Goal: Task Accomplishment & Management: Manage account settings

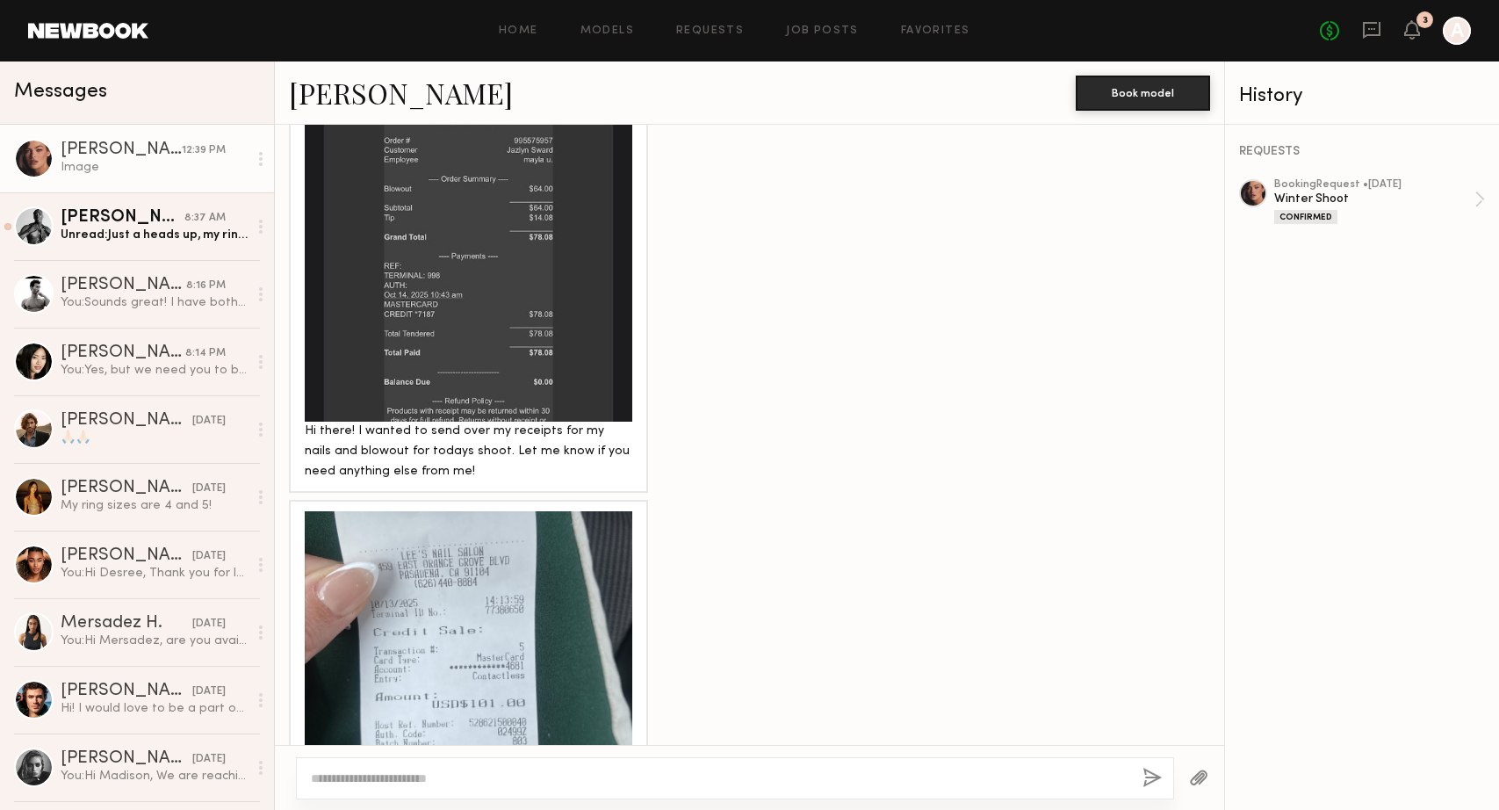
scroll to position [6867, 0]
click at [331, 87] on link "[PERSON_NAME]" at bounding box center [401, 93] width 224 height 38
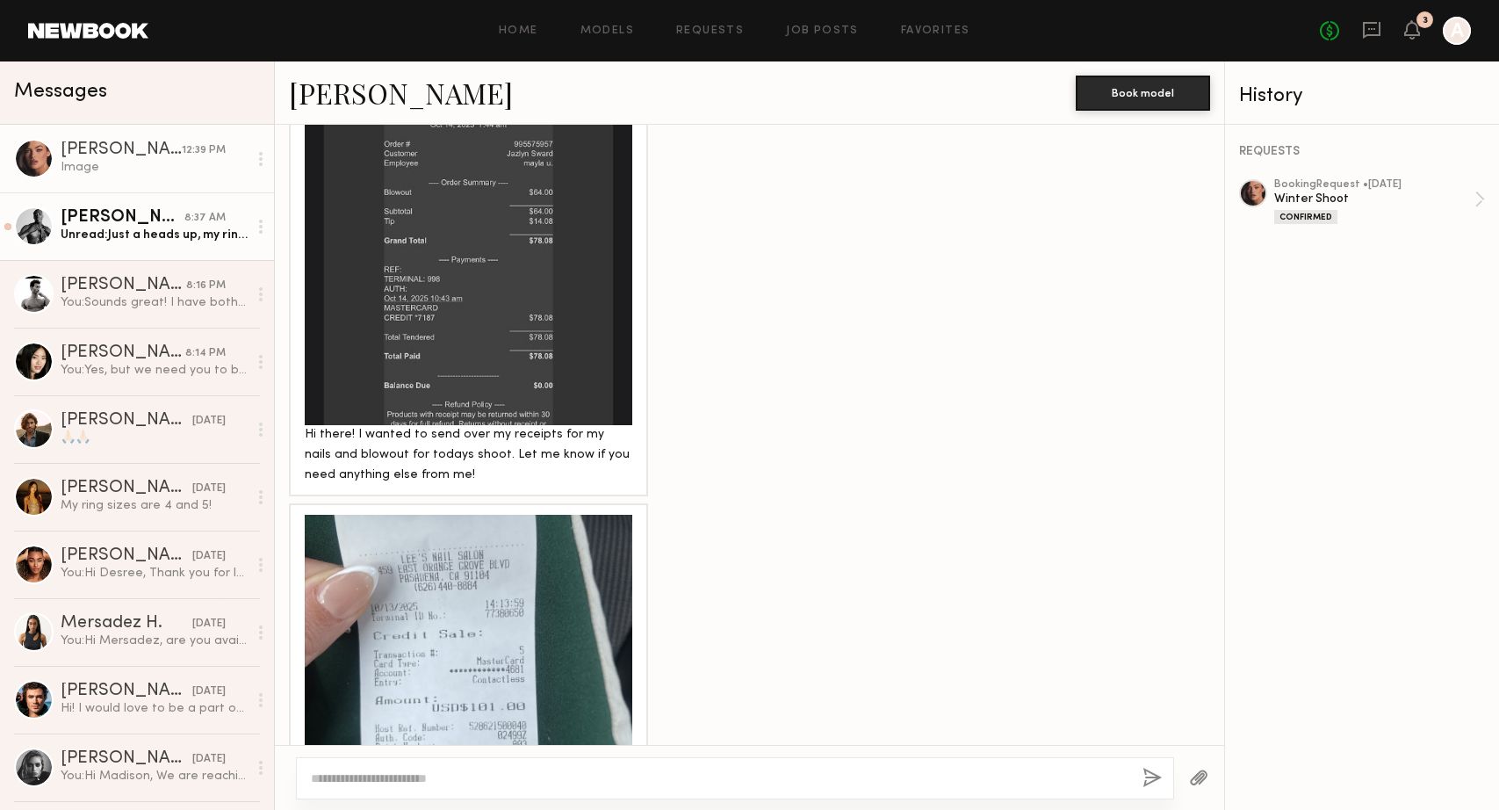
click at [136, 241] on div "Unread: Just a heads up, my ring size is actually closer to a 9, not a 6. I too…" at bounding box center [154, 235] width 187 height 17
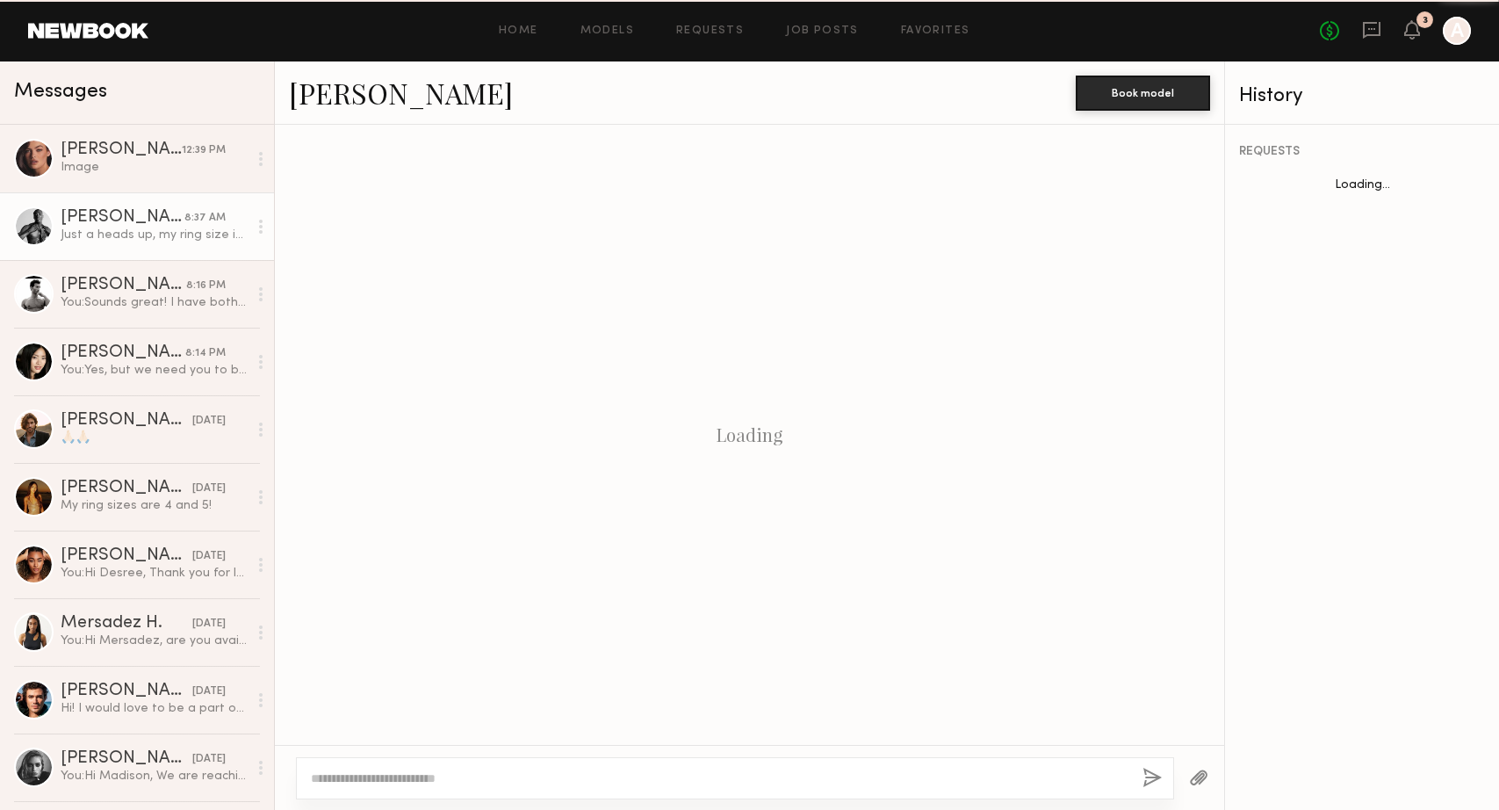
scroll to position [1092, 0]
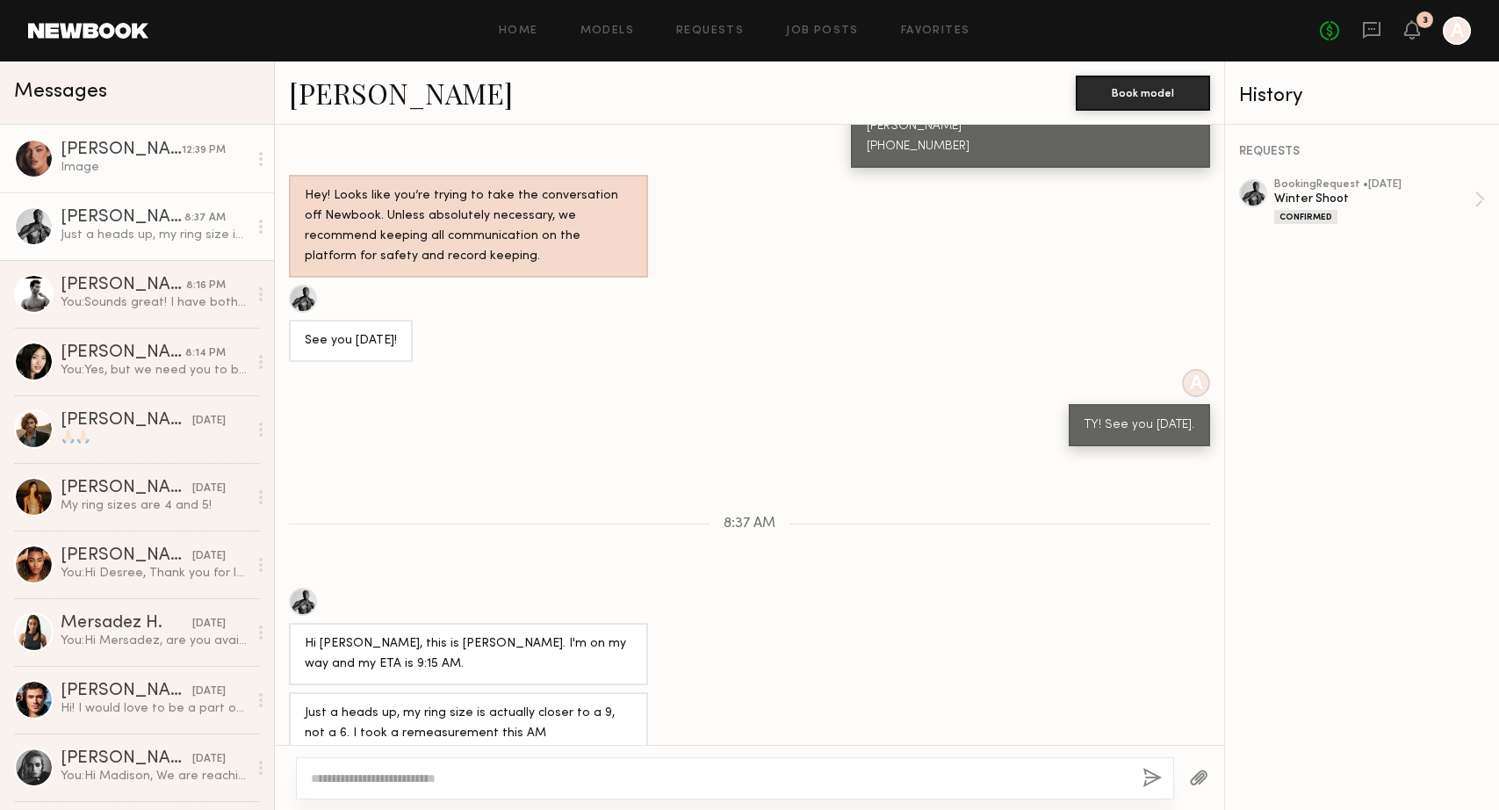
click at [119, 155] on div "[PERSON_NAME]" at bounding box center [121, 150] width 121 height 18
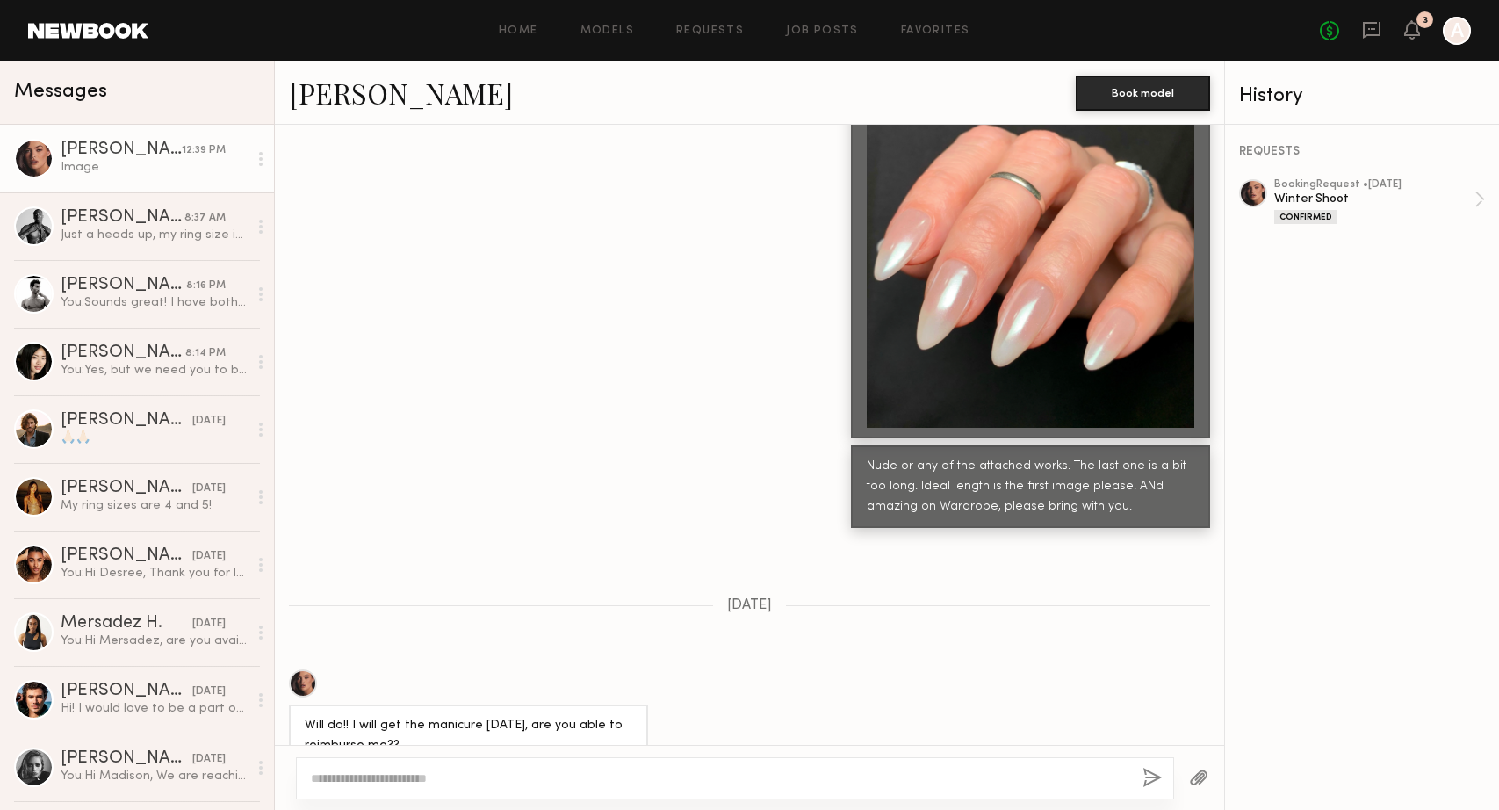
scroll to position [3003, 0]
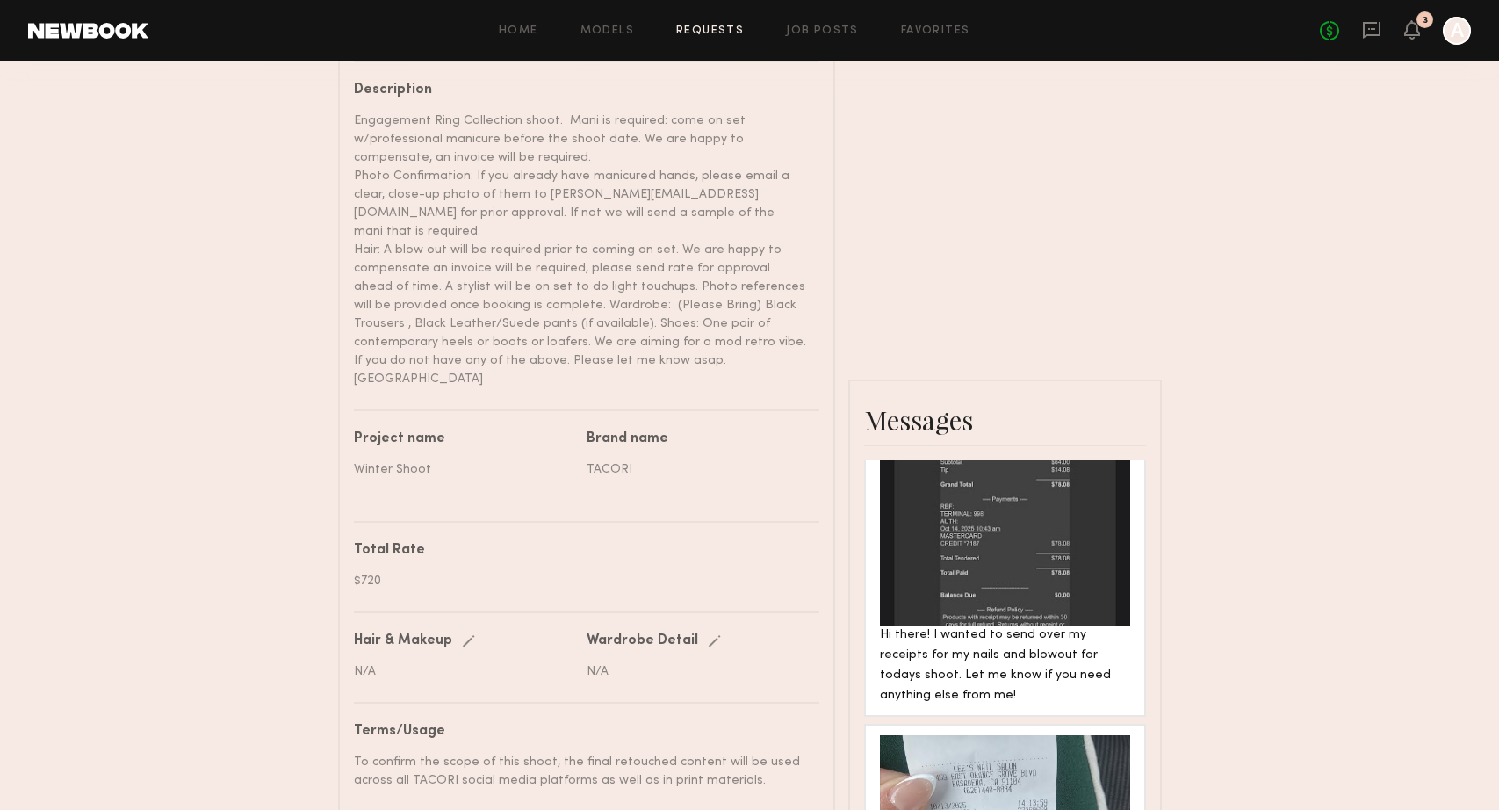
scroll to position [642, 0]
click at [406, 556] on nb-paragraph "$720" at bounding box center [580, 572] width 452 height 32
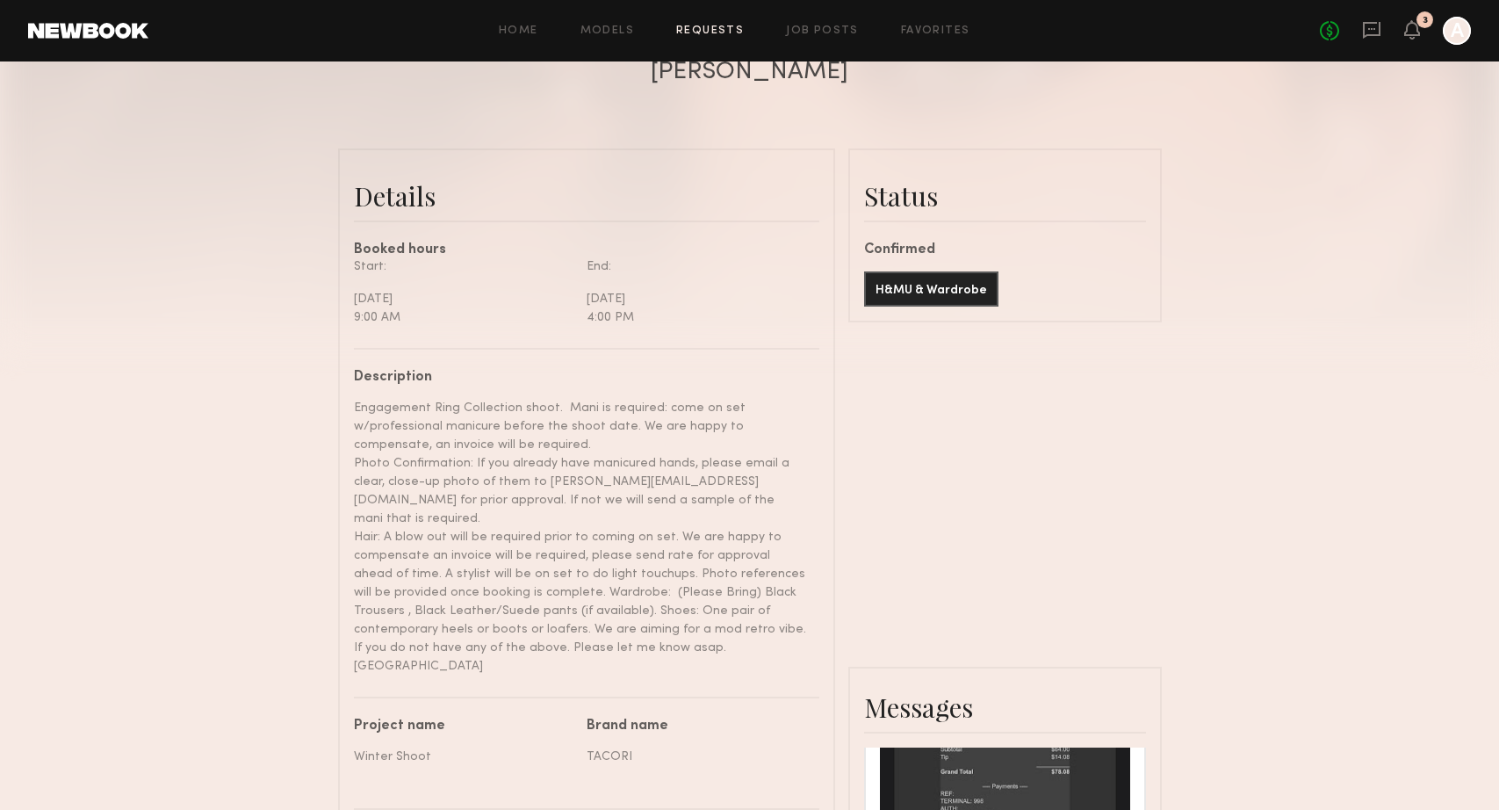
scroll to position [321, 0]
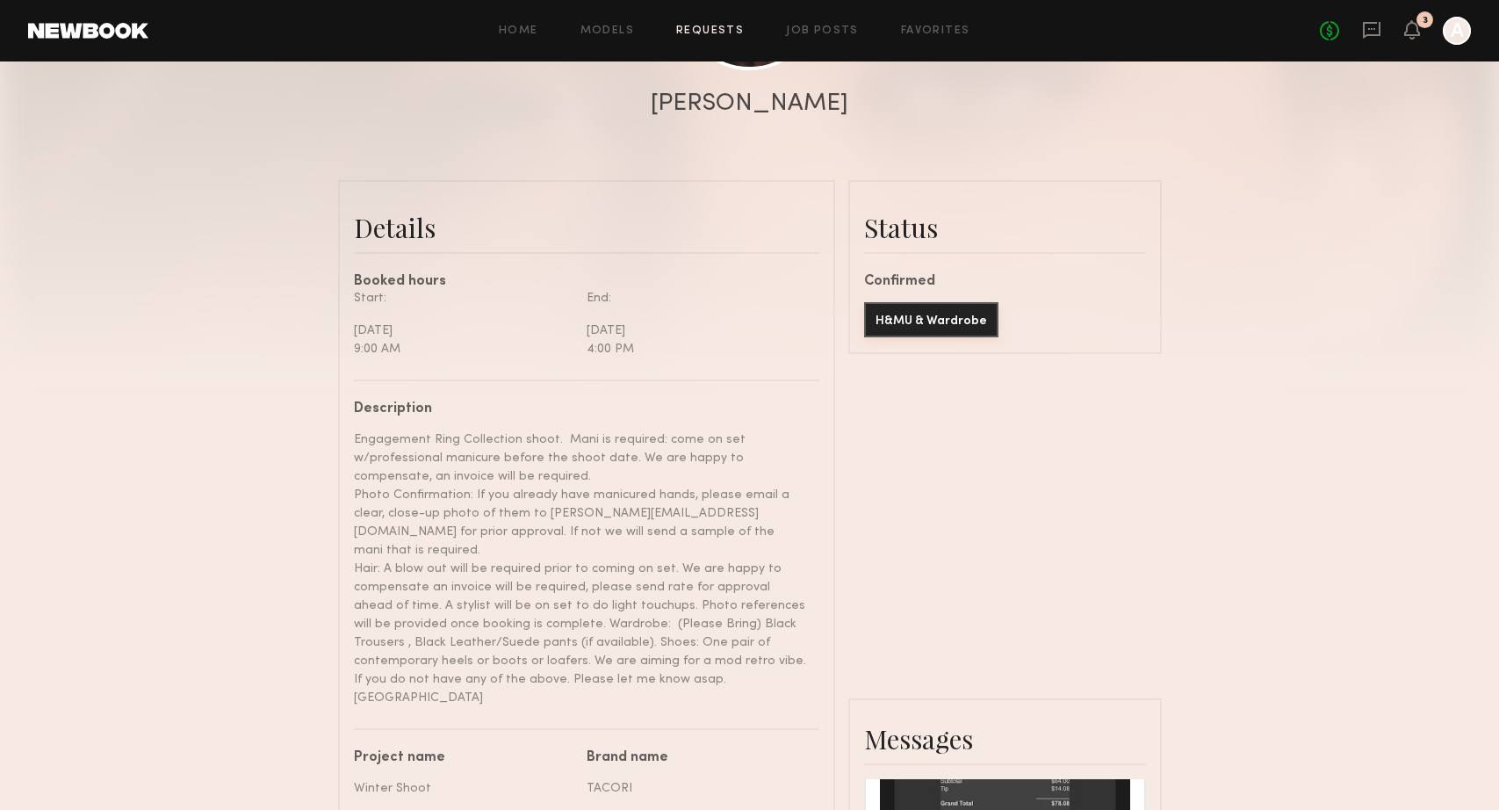
click at [932, 325] on button "H&MU & Wardrobe" at bounding box center [931, 319] width 134 height 35
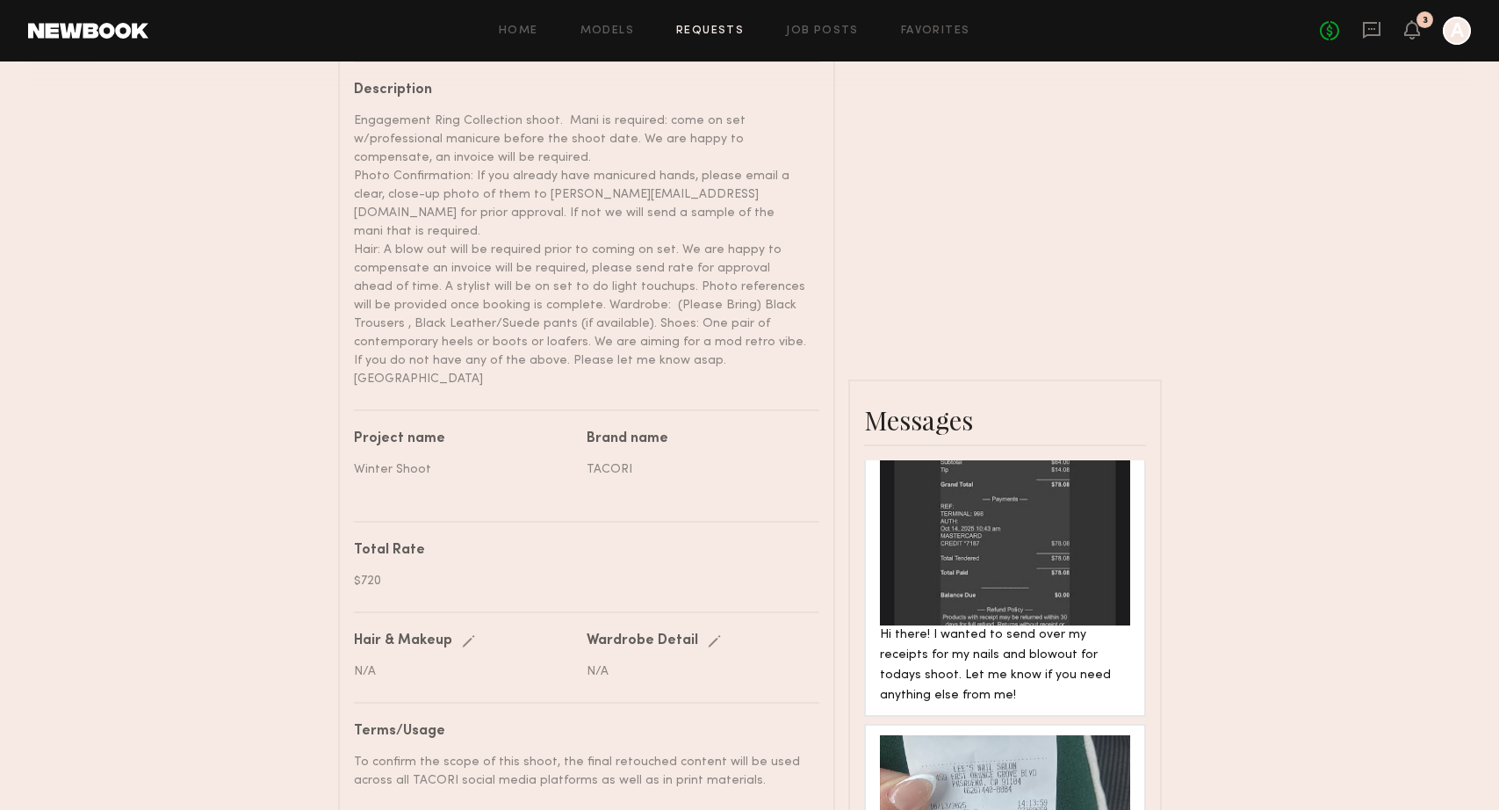
scroll to position [625, 0]
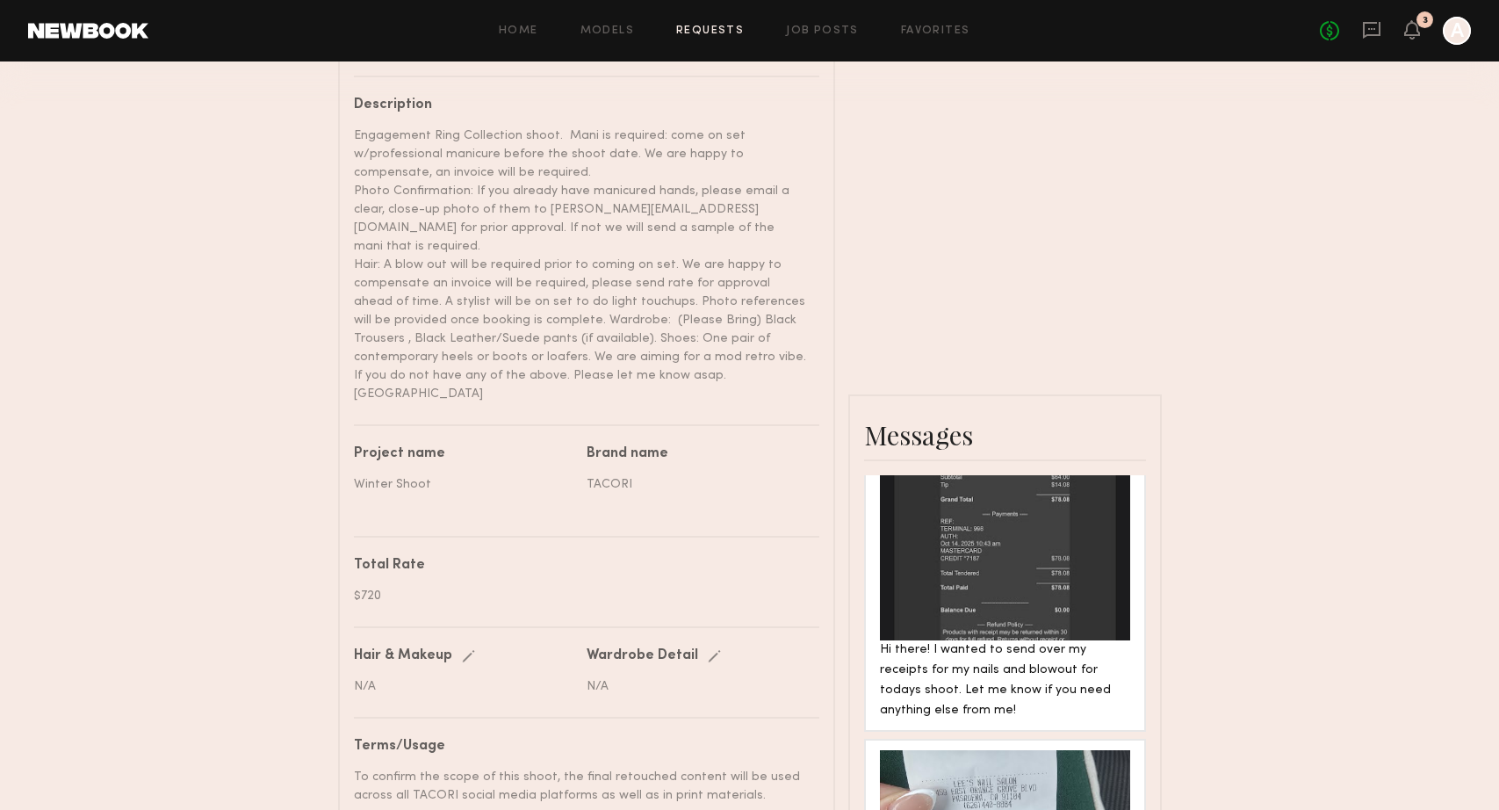
click at [378, 572] on nb-paragraph "$720" at bounding box center [580, 588] width 452 height 32
click at [355, 586] on div "$720" at bounding box center [580, 595] width 452 height 18
click at [470, 650] on div "Edit" at bounding box center [472, 656] width 20 height 13
click at [376, 586] on div "$720" at bounding box center [580, 595] width 452 height 18
click at [503, 558] on div "Total Rate" at bounding box center [580, 565] width 452 height 14
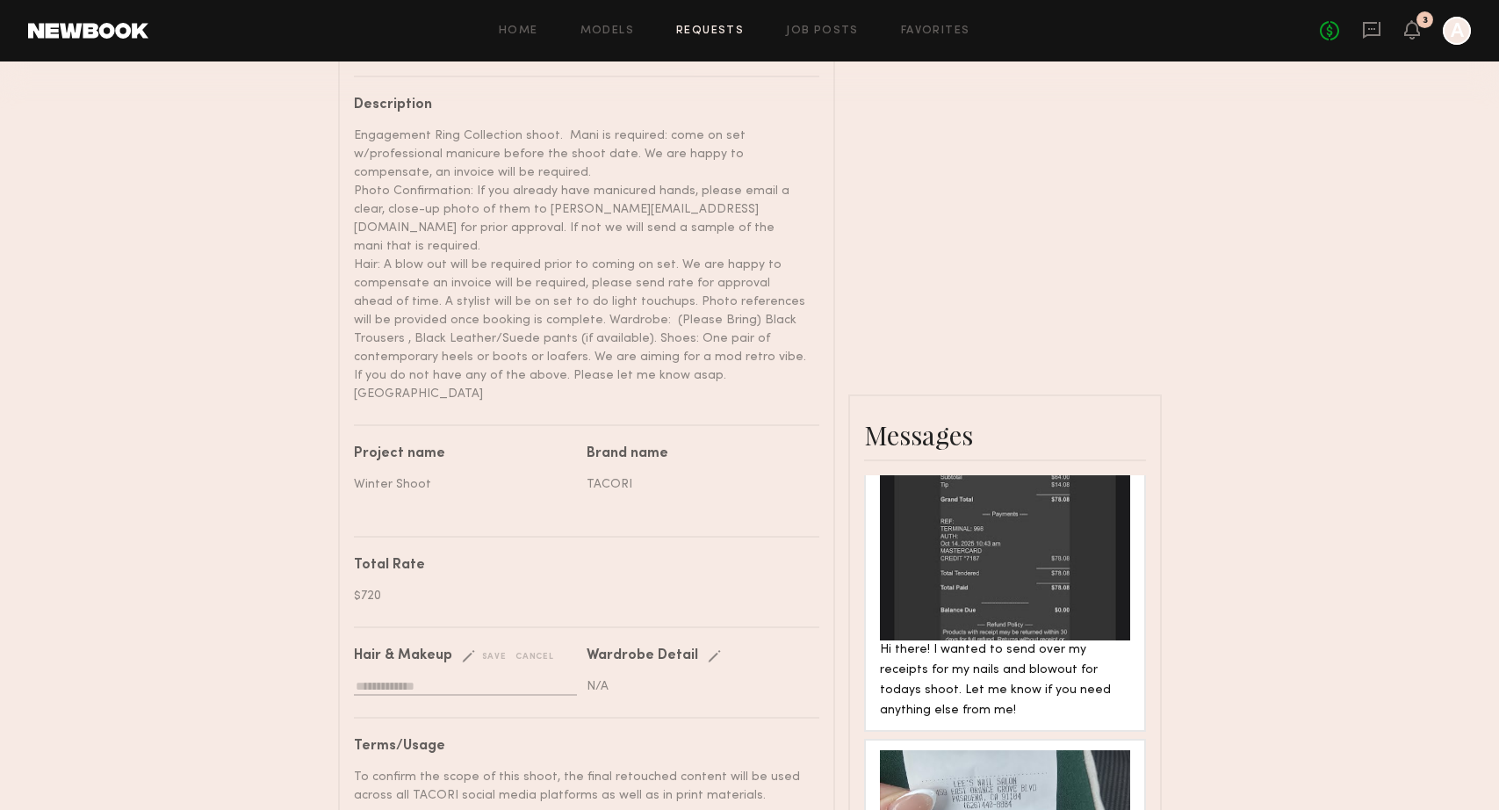
click at [425, 679] on input "text" at bounding box center [465, 687] width 223 height 17
type input "**********"
click at [568, 668] on nb-booking-request-details "**********" at bounding box center [586, 694] width 465 height 90
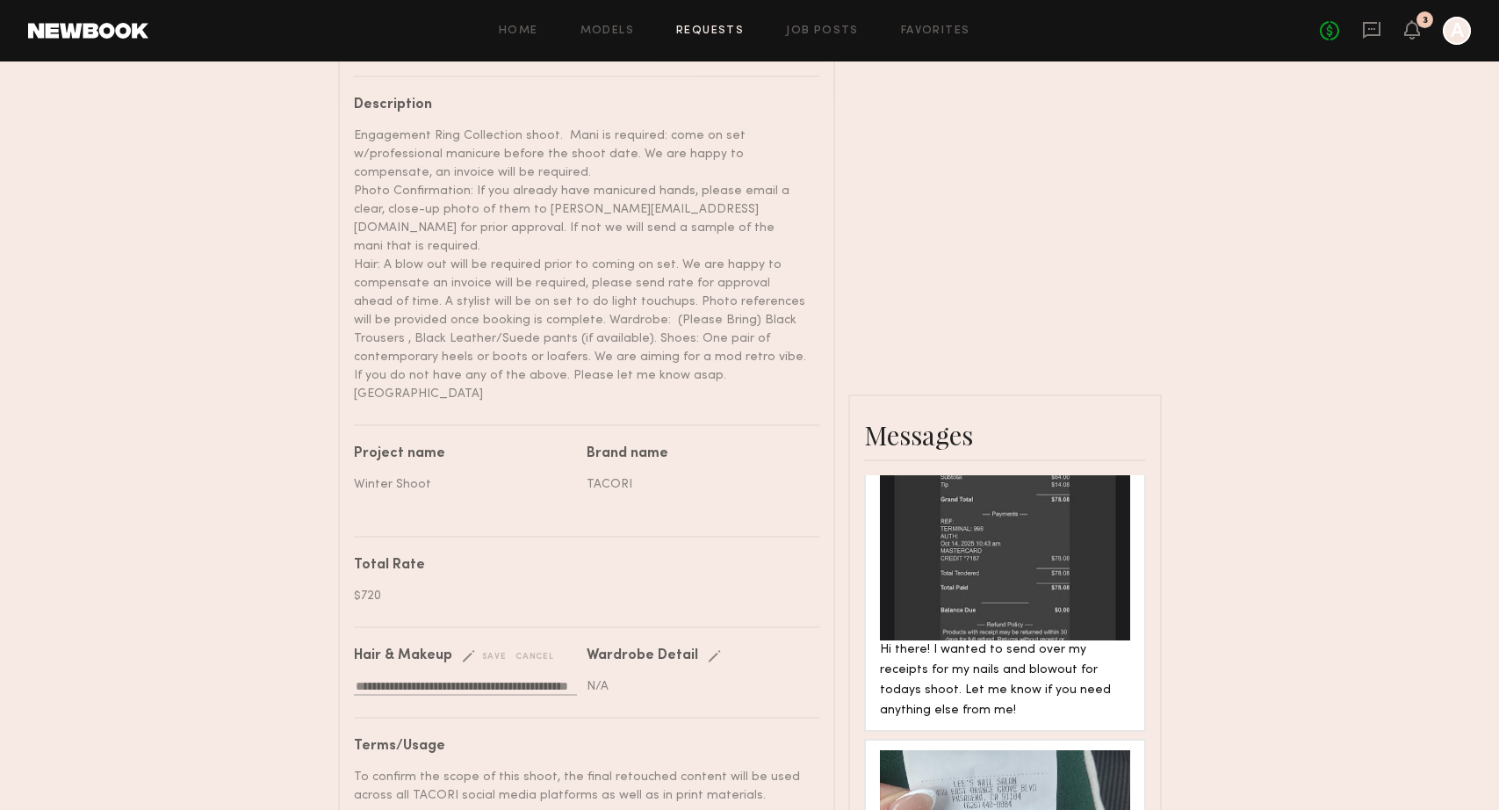
click at [494, 650] on div "save" at bounding box center [484, 656] width 45 height 13
click at [494, 649] on div "Hair & Makeup Edit save cancel" at bounding box center [463, 656] width 219 height 14
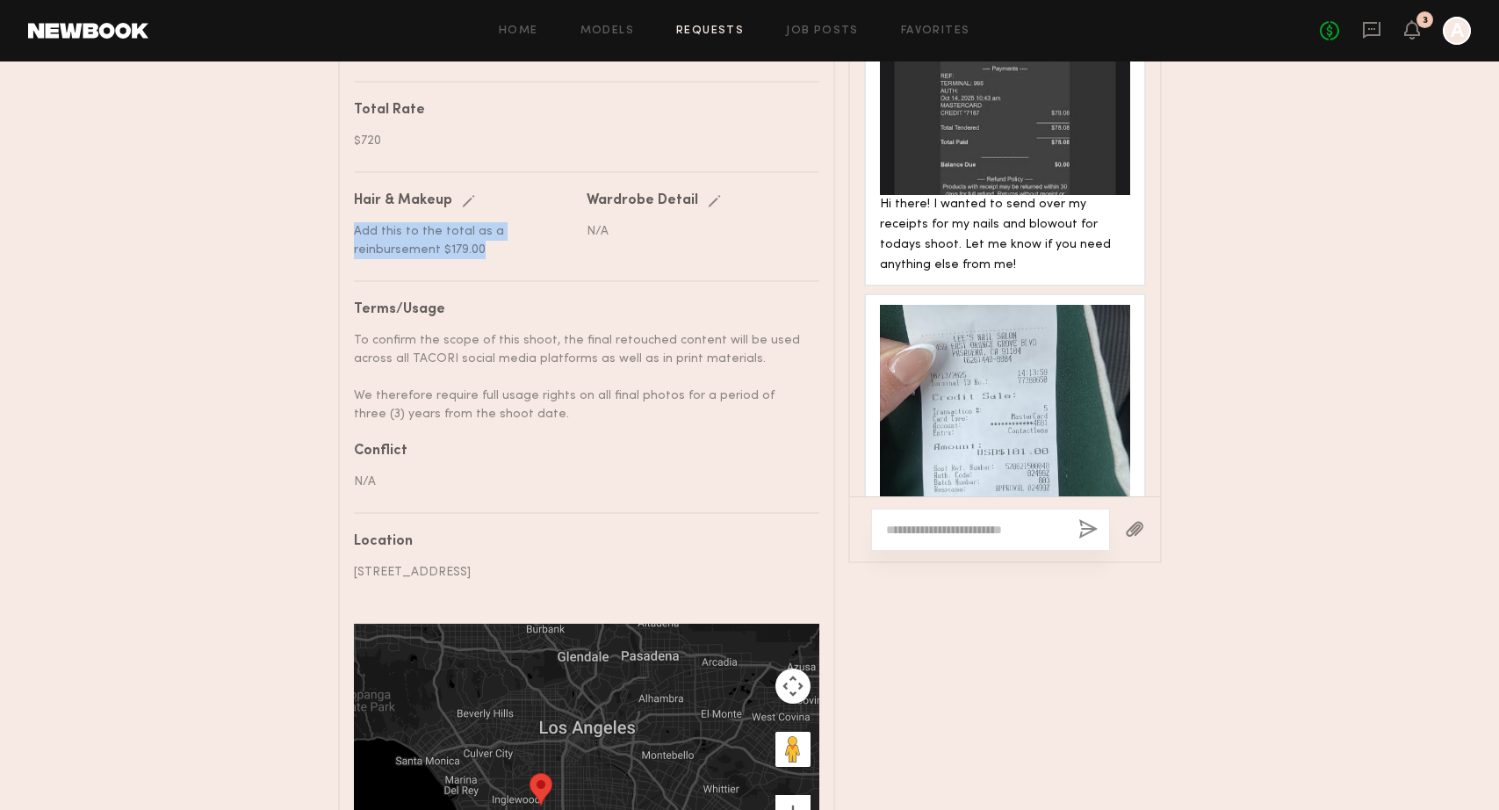
scroll to position [1081, 0]
click at [500, 694] on div at bounding box center [586, 753] width 465 height 263
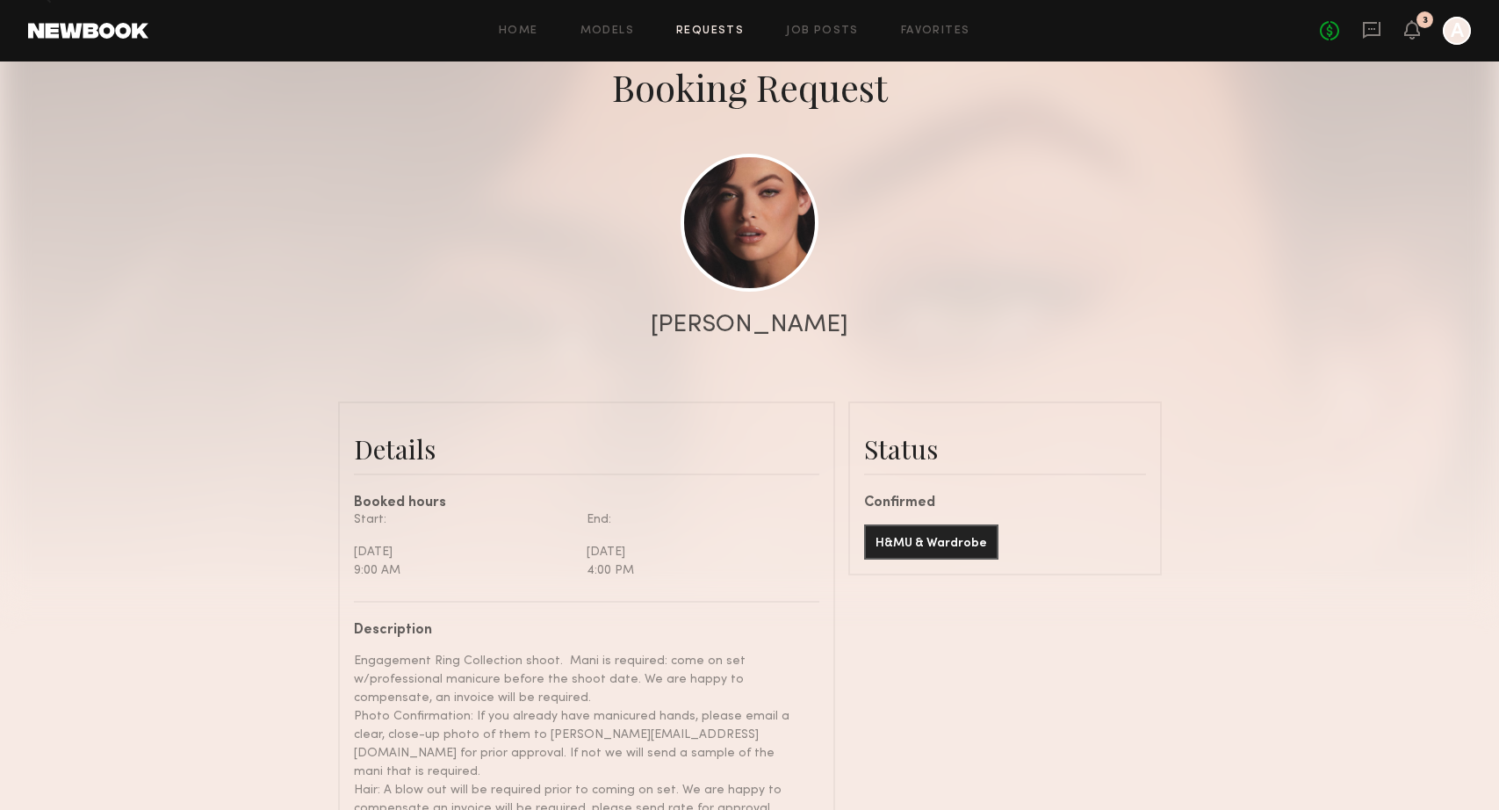
scroll to position [0, 0]
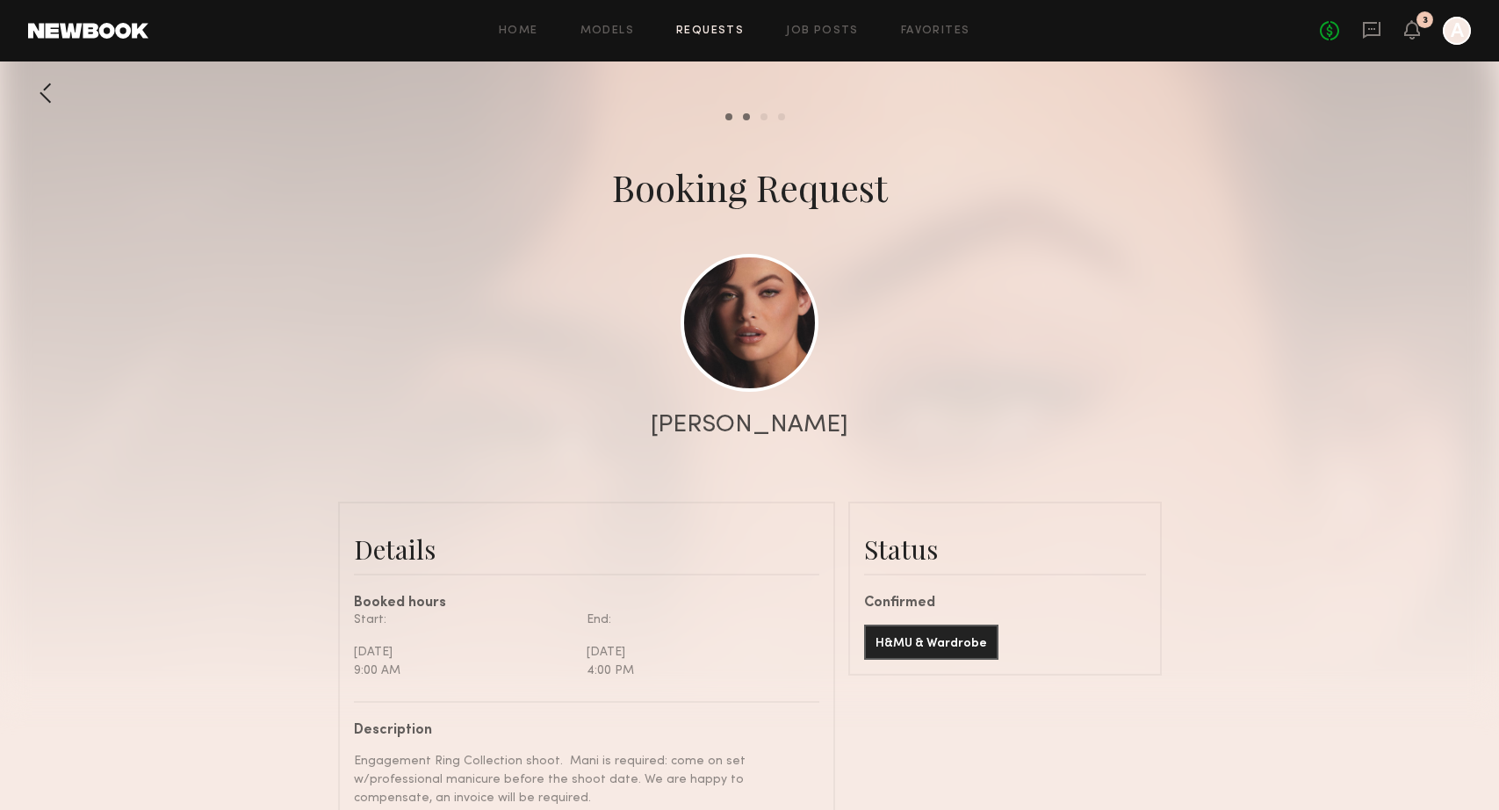
click at [1184, 181] on div "Booking Request" at bounding box center [749, 186] width 1499 height 49
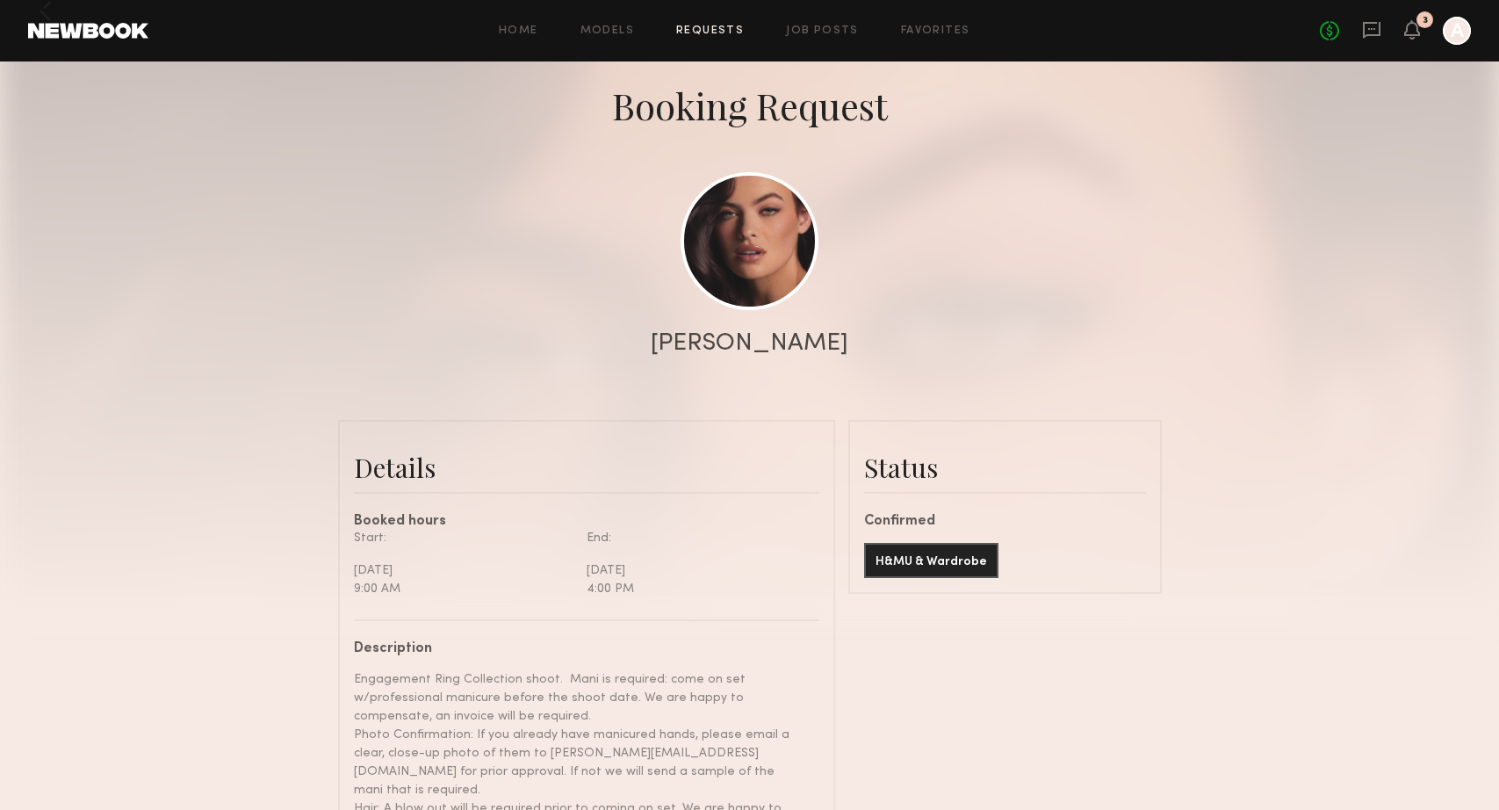
scroll to position [86, 0]
